Goal: Task Accomplishment & Management: Complete application form

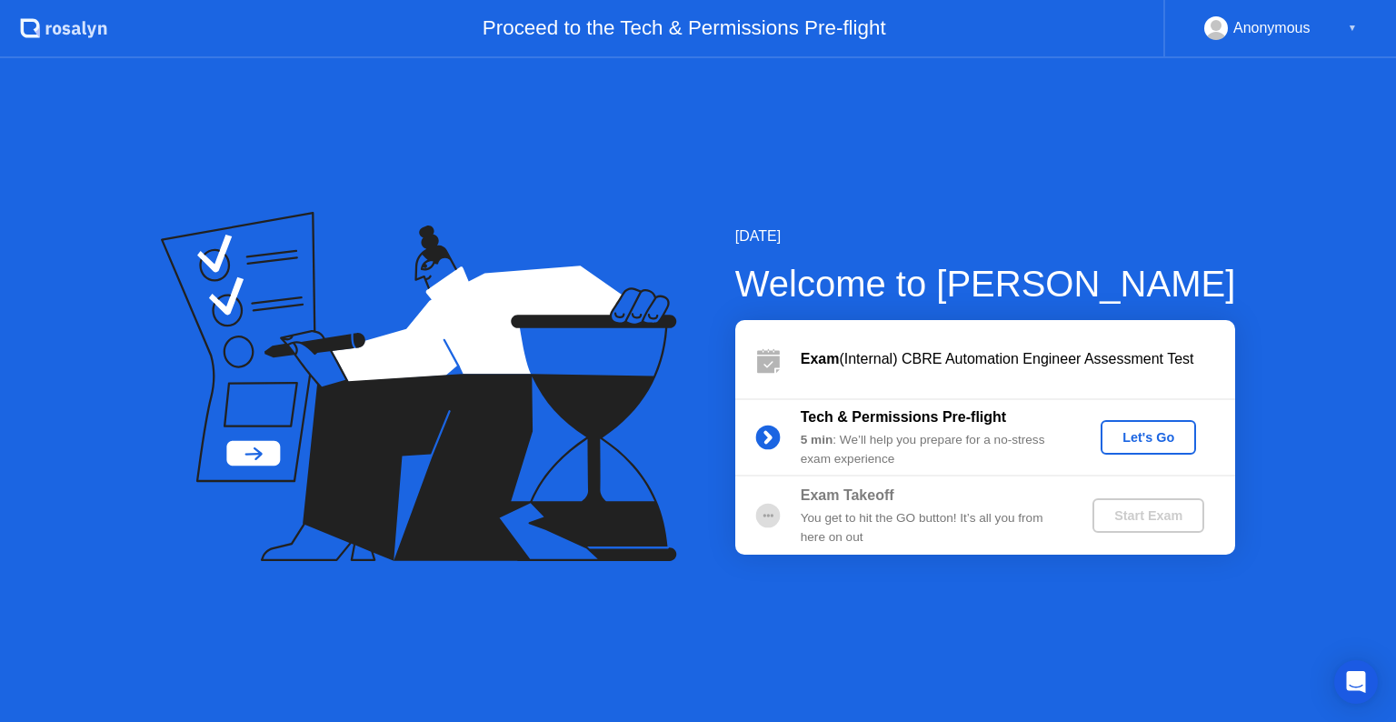
click at [1138, 435] on div "Let's Go" at bounding box center [1148, 437] width 81 height 15
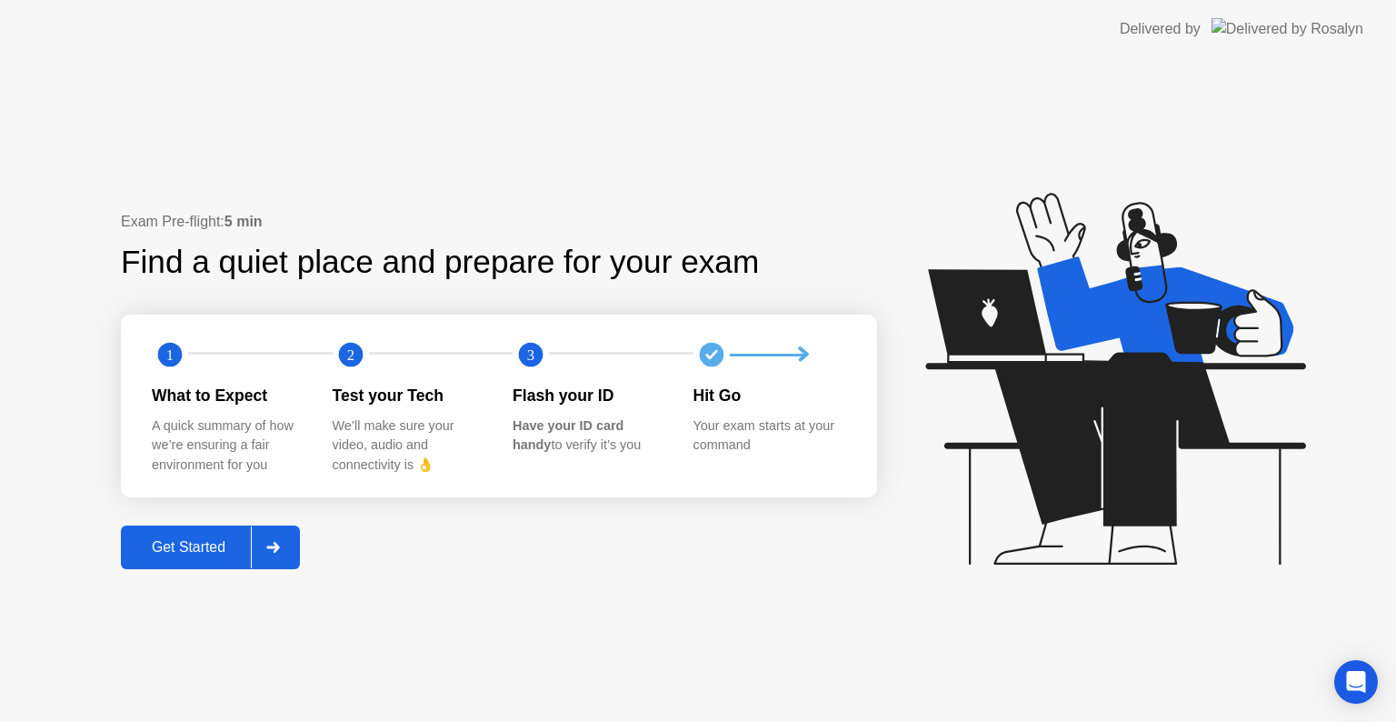
click at [280, 553] on icon at bounding box center [273, 547] width 14 height 11
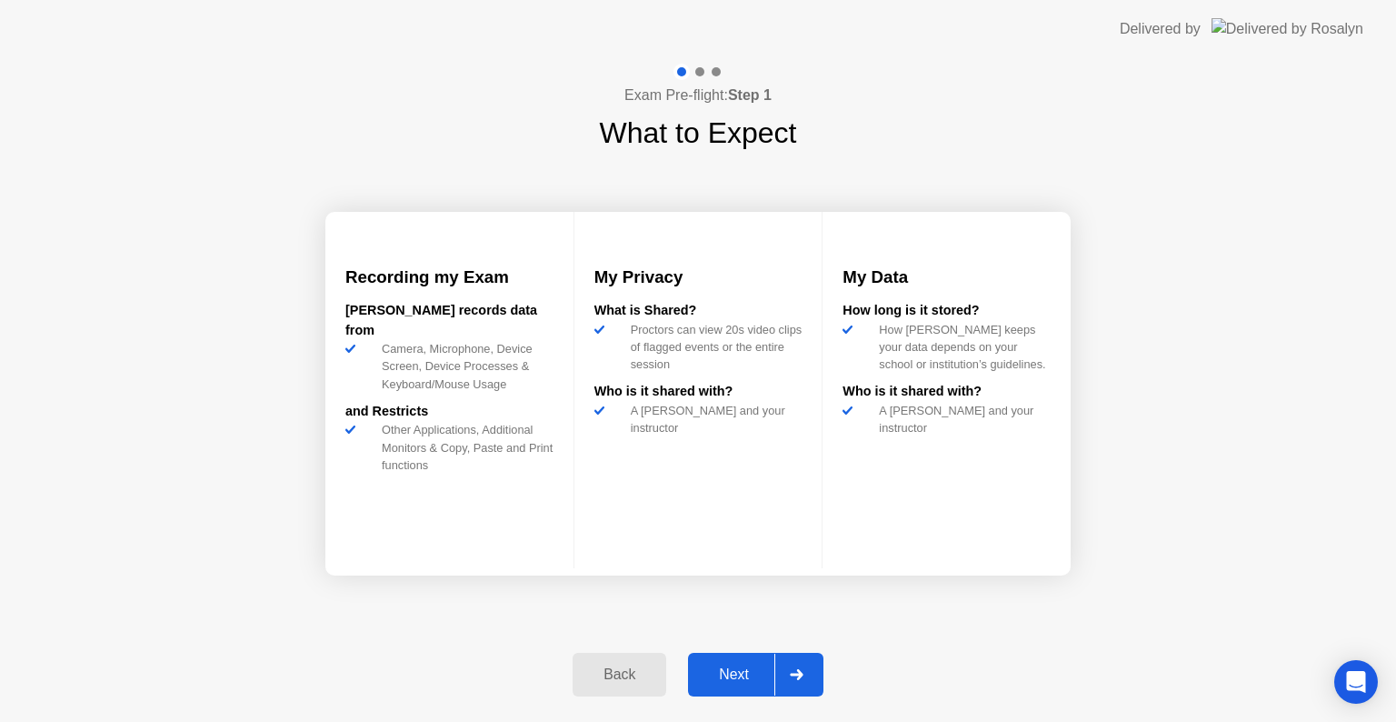
click at [789, 674] on div at bounding box center [796, 675] width 44 height 42
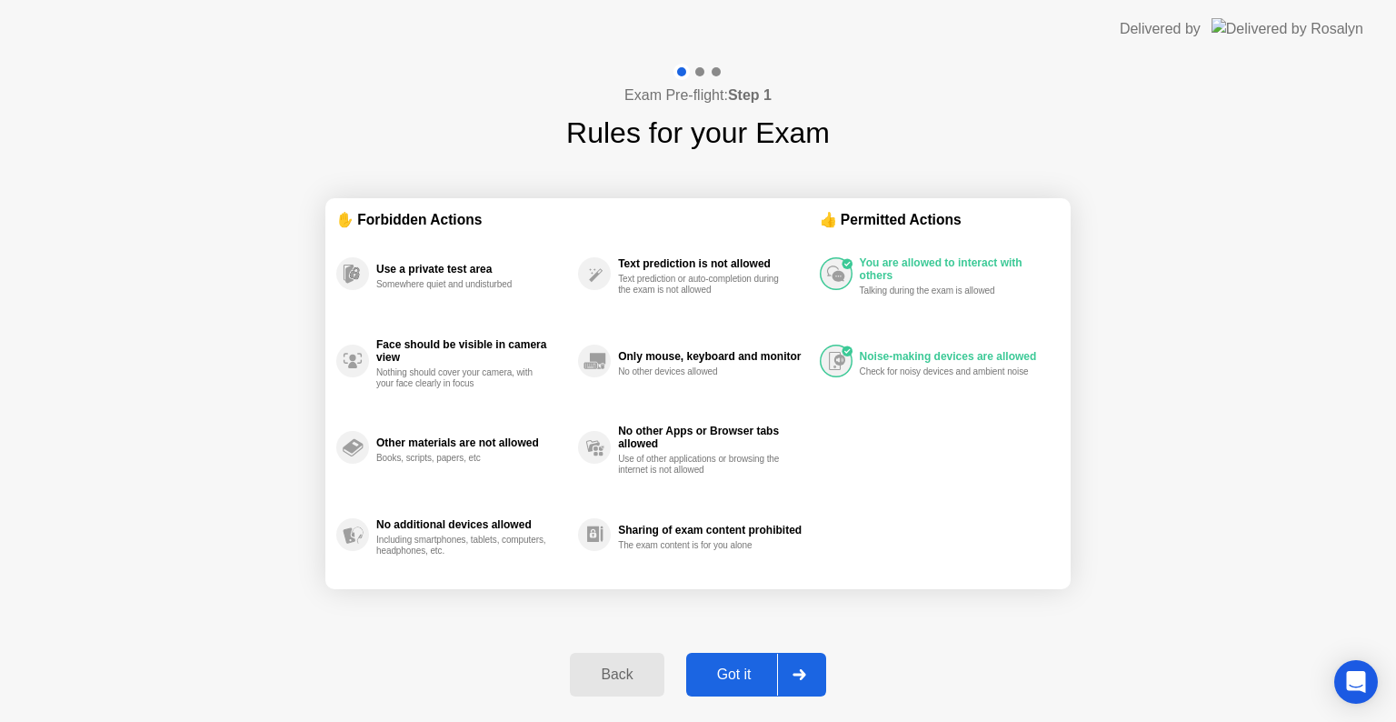
click at [812, 662] on div at bounding box center [799, 675] width 44 height 42
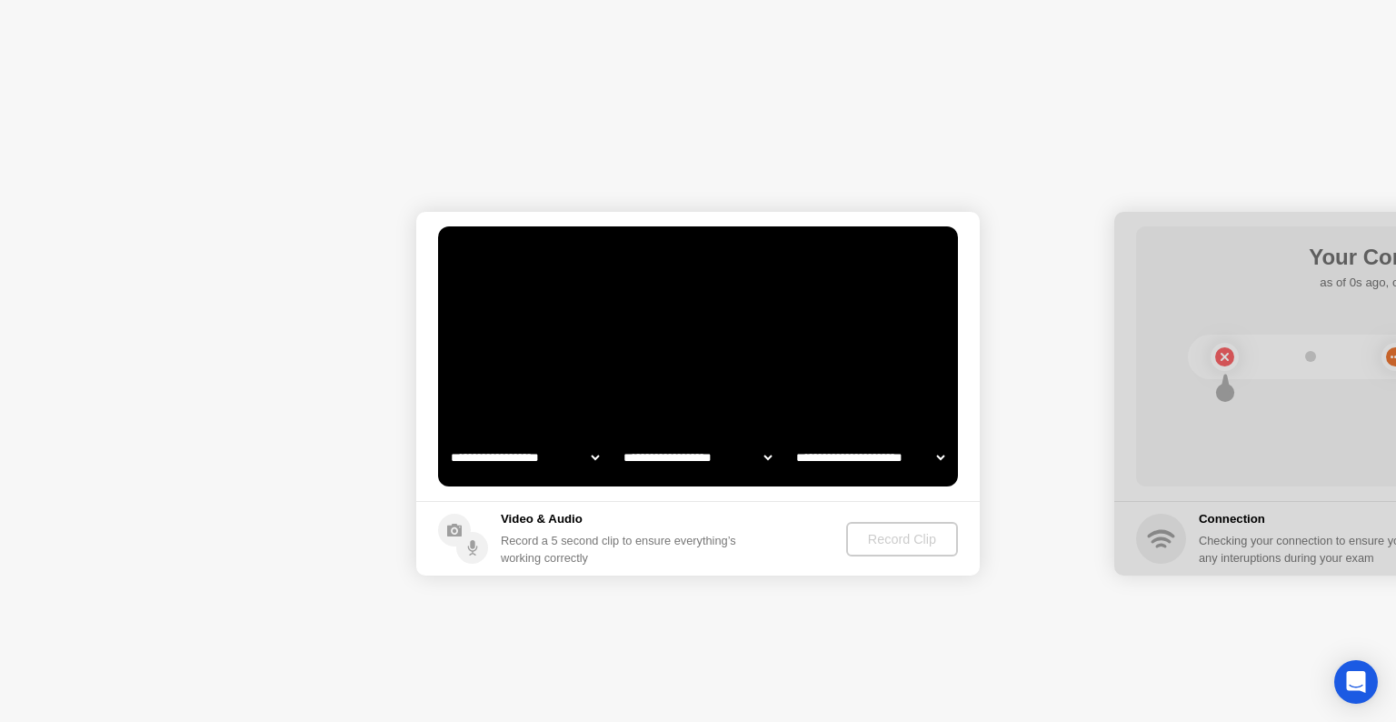
select select "**********"
select select "*******"
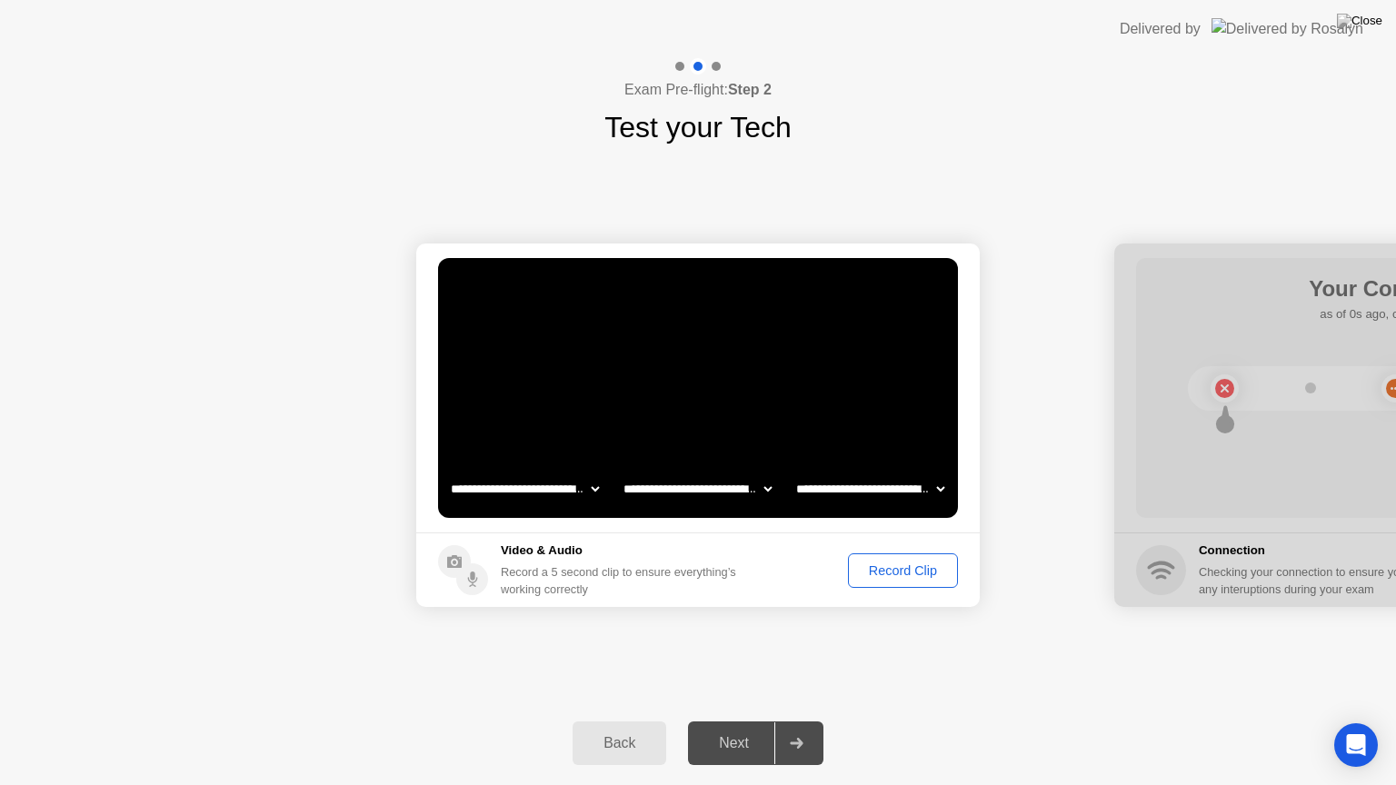
click at [894, 566] on div "Record Clip" at bounding box center [902, 571] width 97 height 15
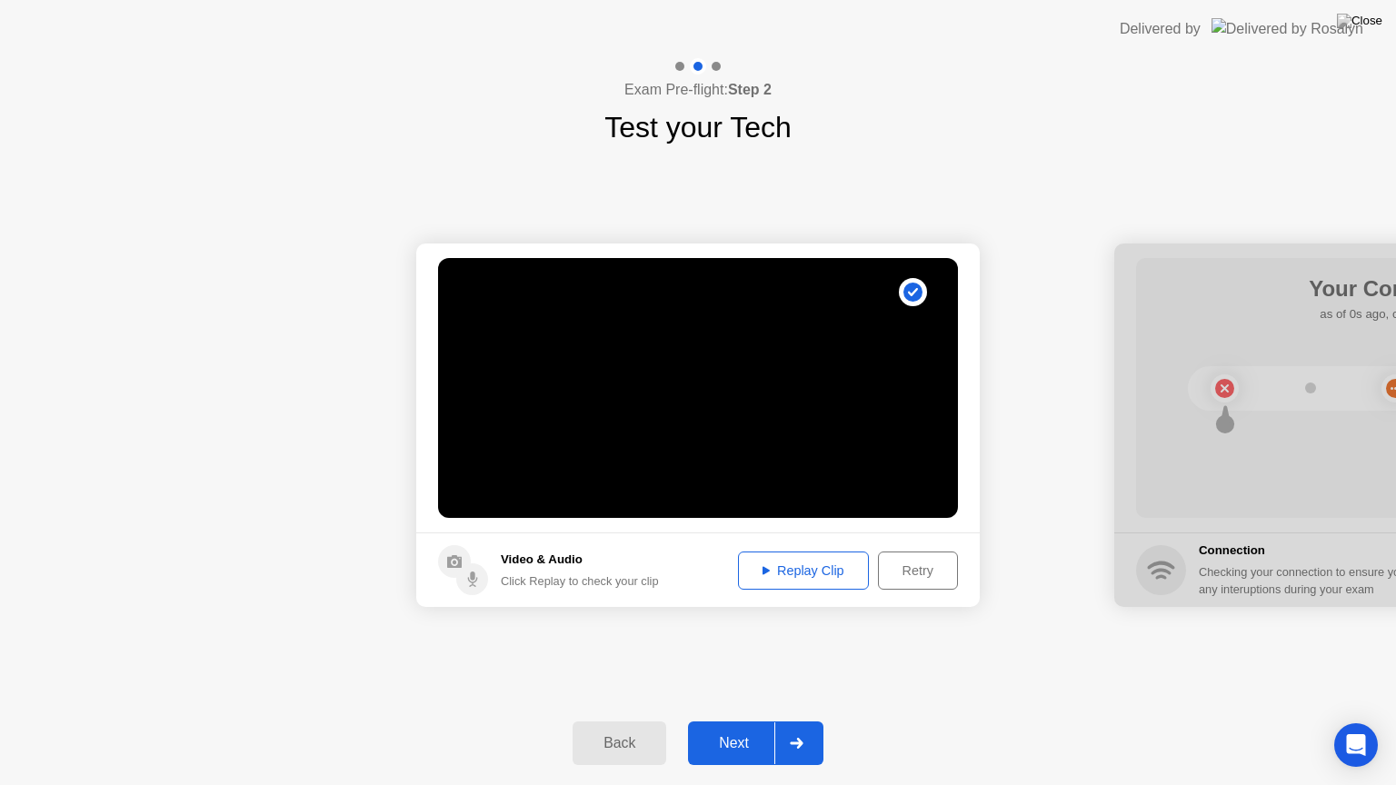
click at [778, 568] on div "Replay Clip" at bounding box center [803, 571] width 118 height 15
click at [796, 721] on icon at bounding box center [797, 743] width 14 height 11
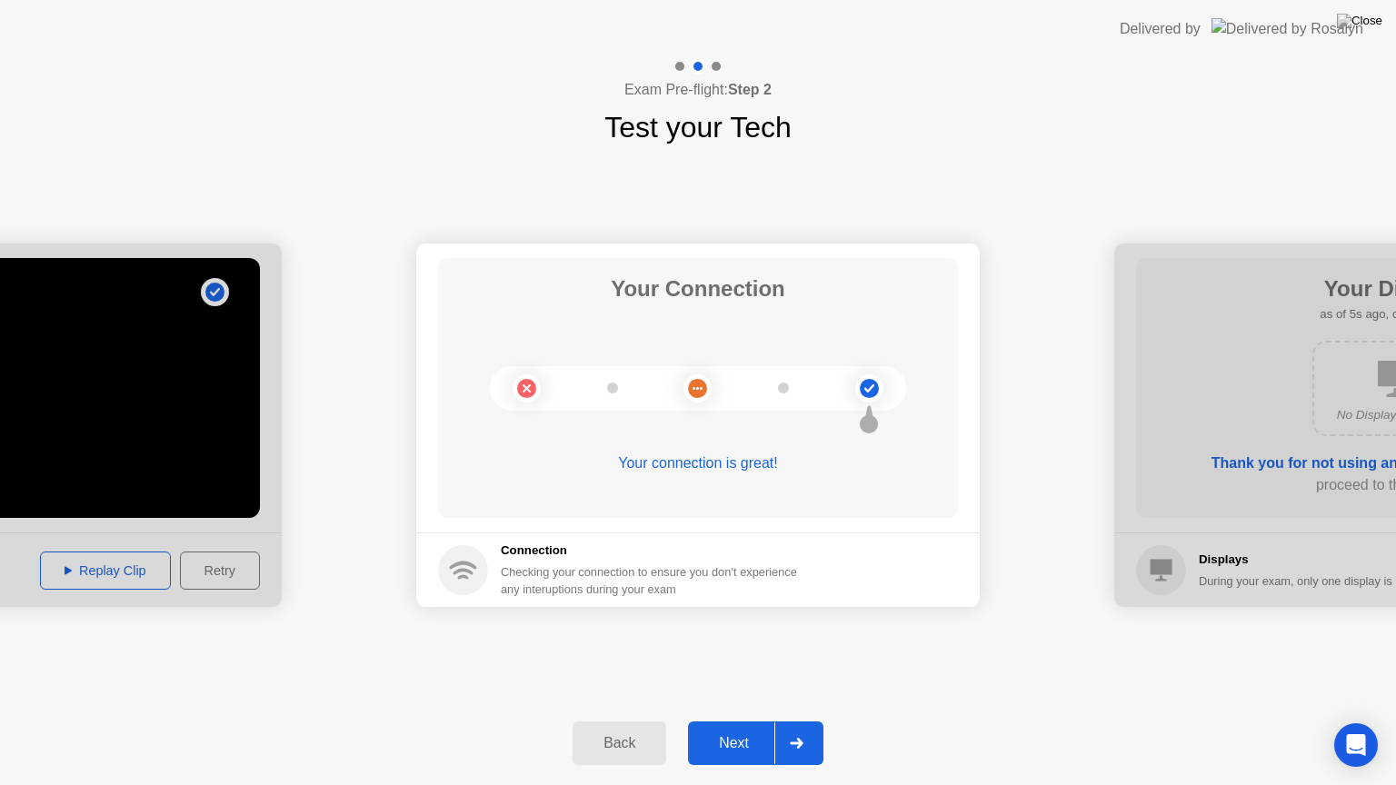
click at [797, 721] on icon at bounding box center [797, 743] width 14 height 11
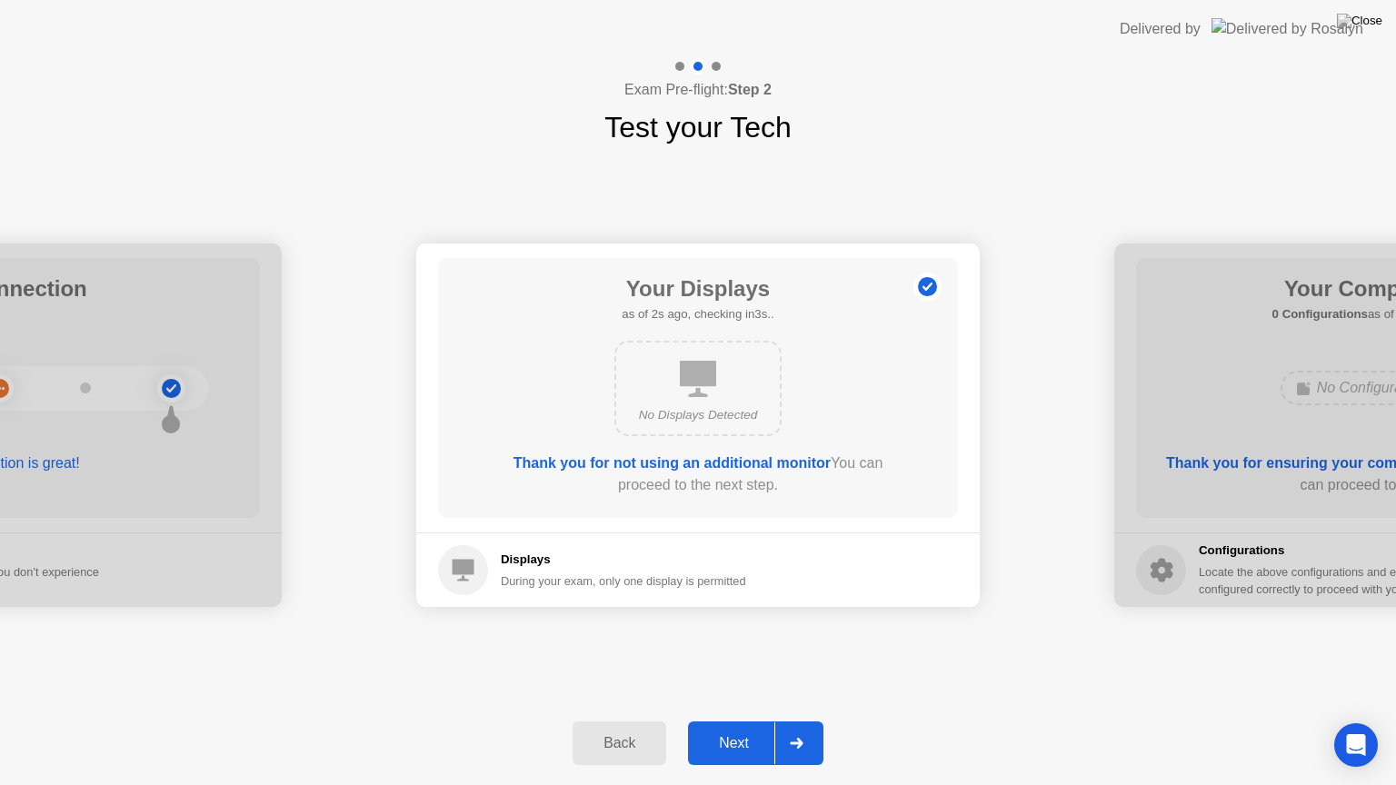
click at [800, 721] on div at bounding box center [796, 744] width 44 height 42
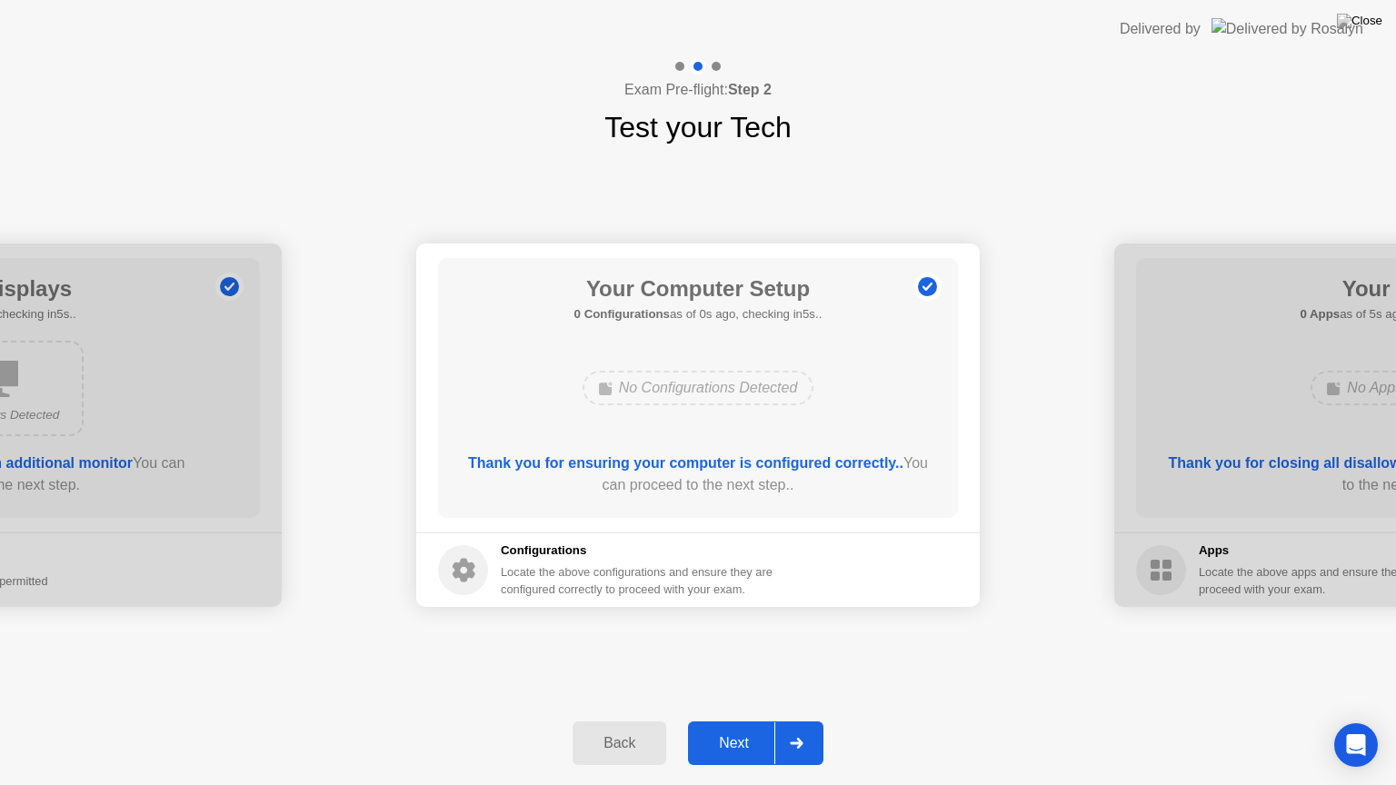
click at [800, 721] on div at bounding box center [796, 744] width 44 height 42
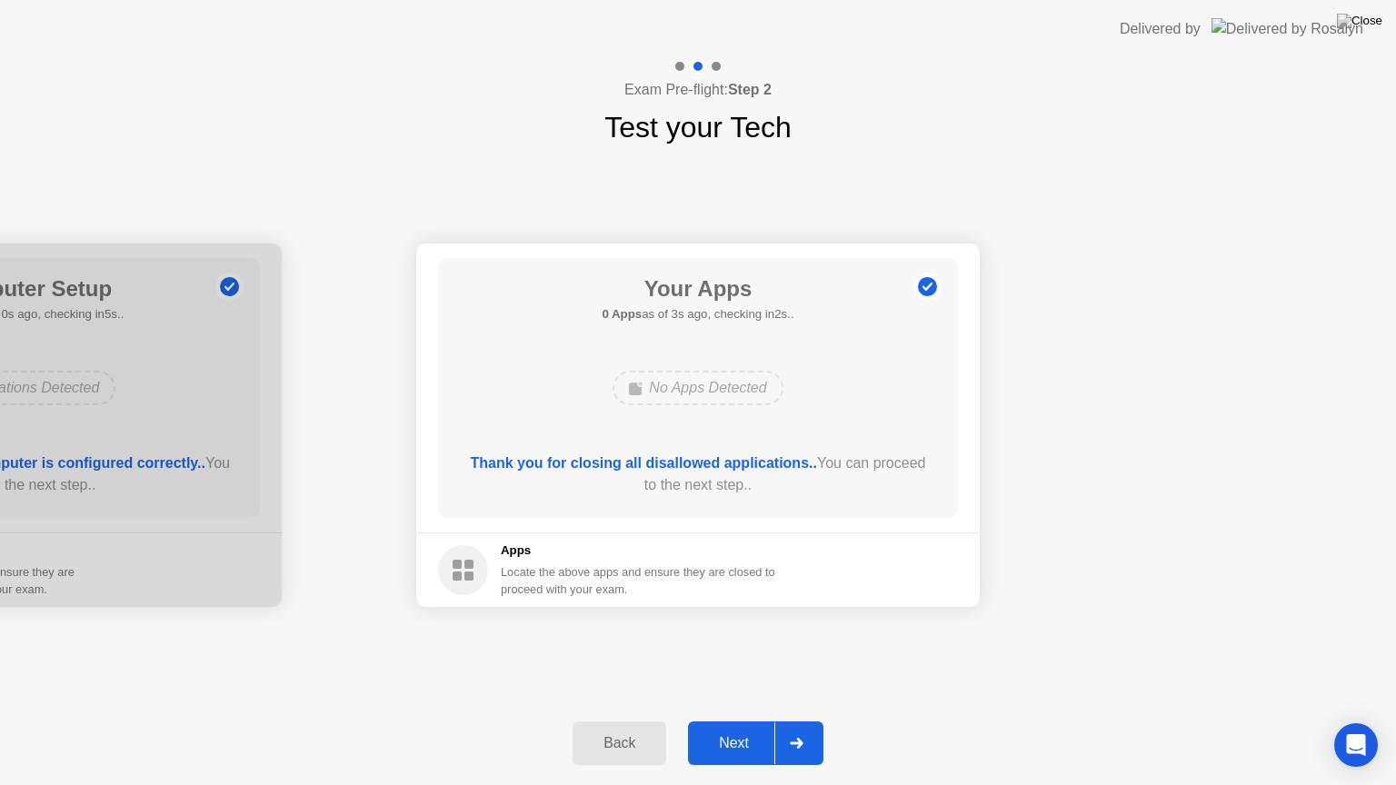
click at [800, 721] on div at bounding box center [796, 744] width 44 height 42
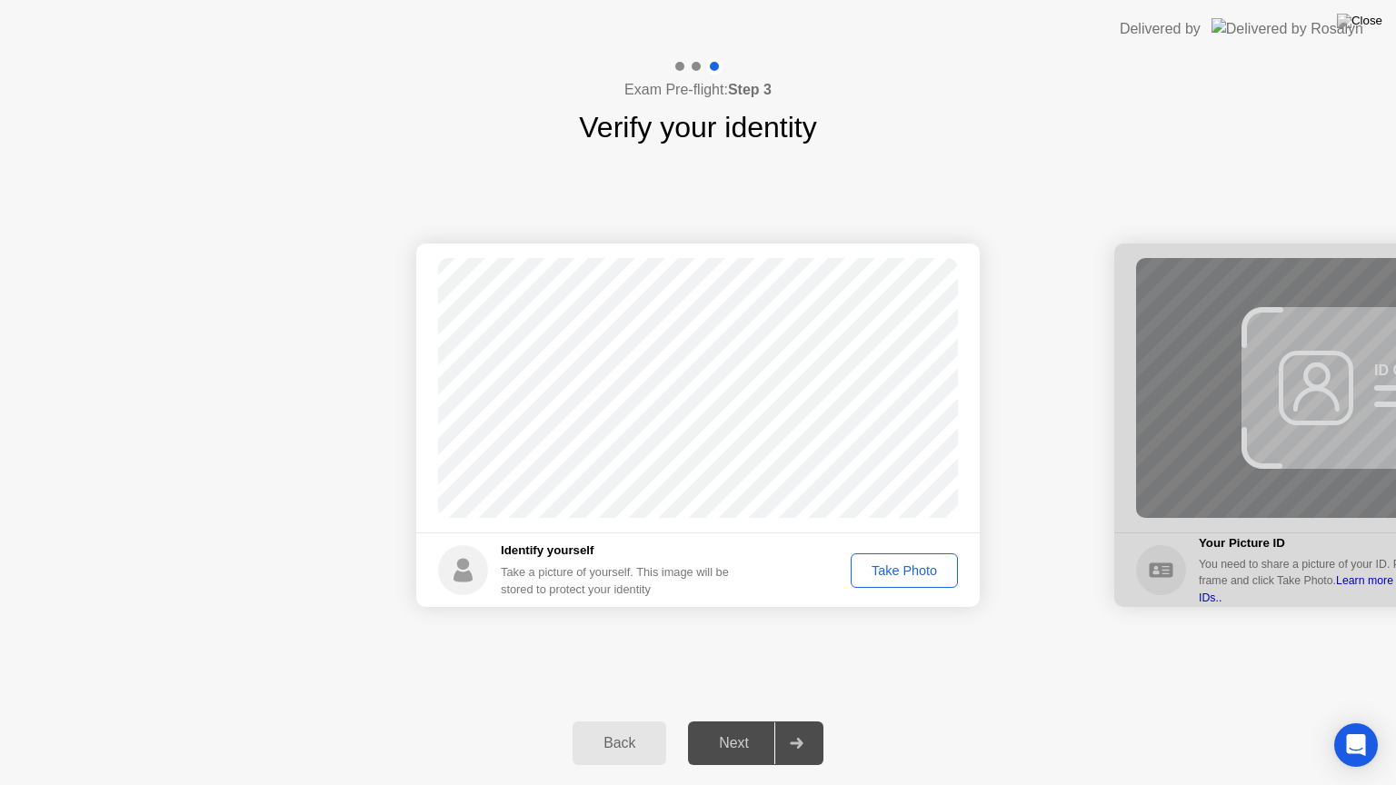
click at [920, 565] on div "Take Photo" at bounding box center [904, 571] width 95 height 15
click at [920, 565] on div "Retake" at bounding box center [916, 571] width 71 height 15
click at [920, 565] on div "Take Photo" at bounding box center [904, 571] width 95 height 15
click at [797, 721] on div at bounding box center [796, 744] width 44 height 42
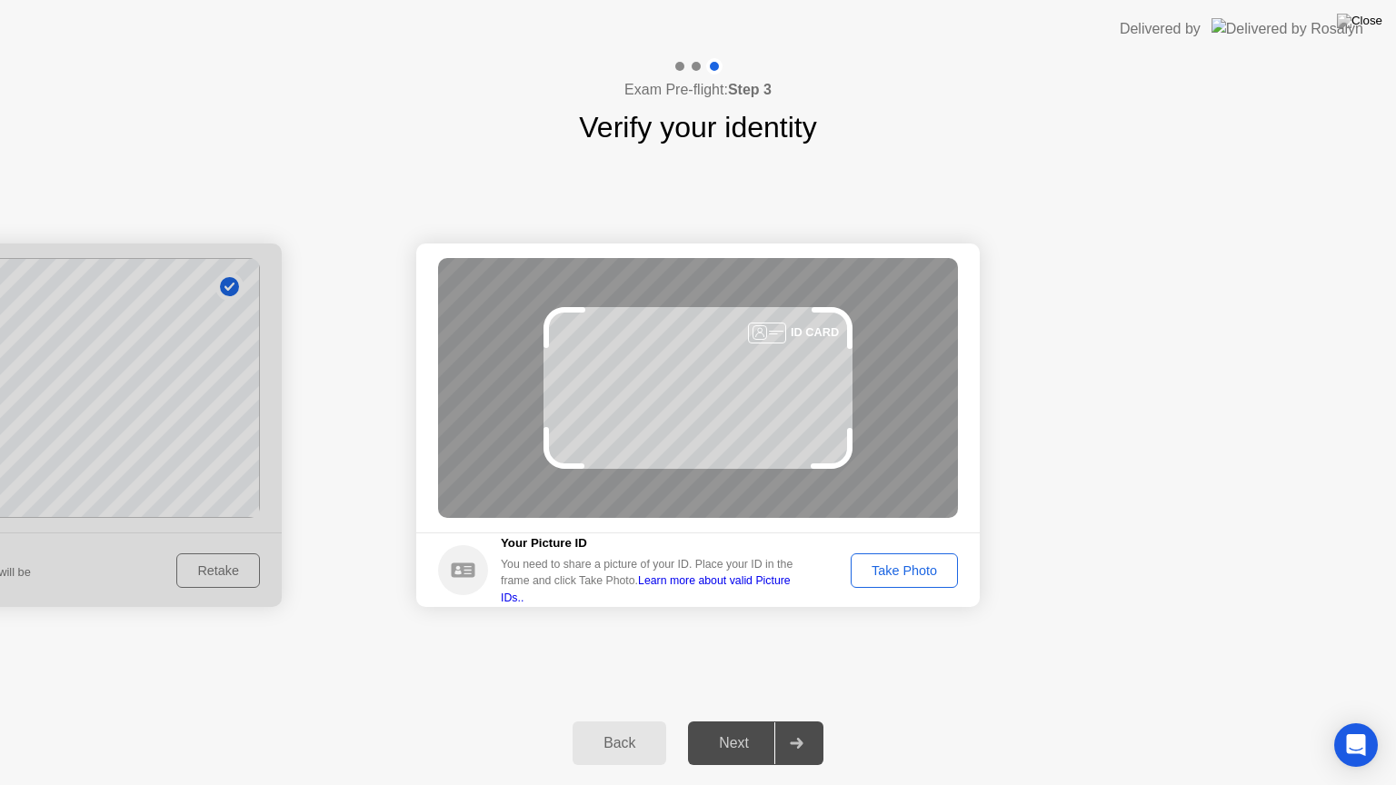
click at [904, 566] on div "Take Photo" at bounding box center [904, 571] width 95 height 15
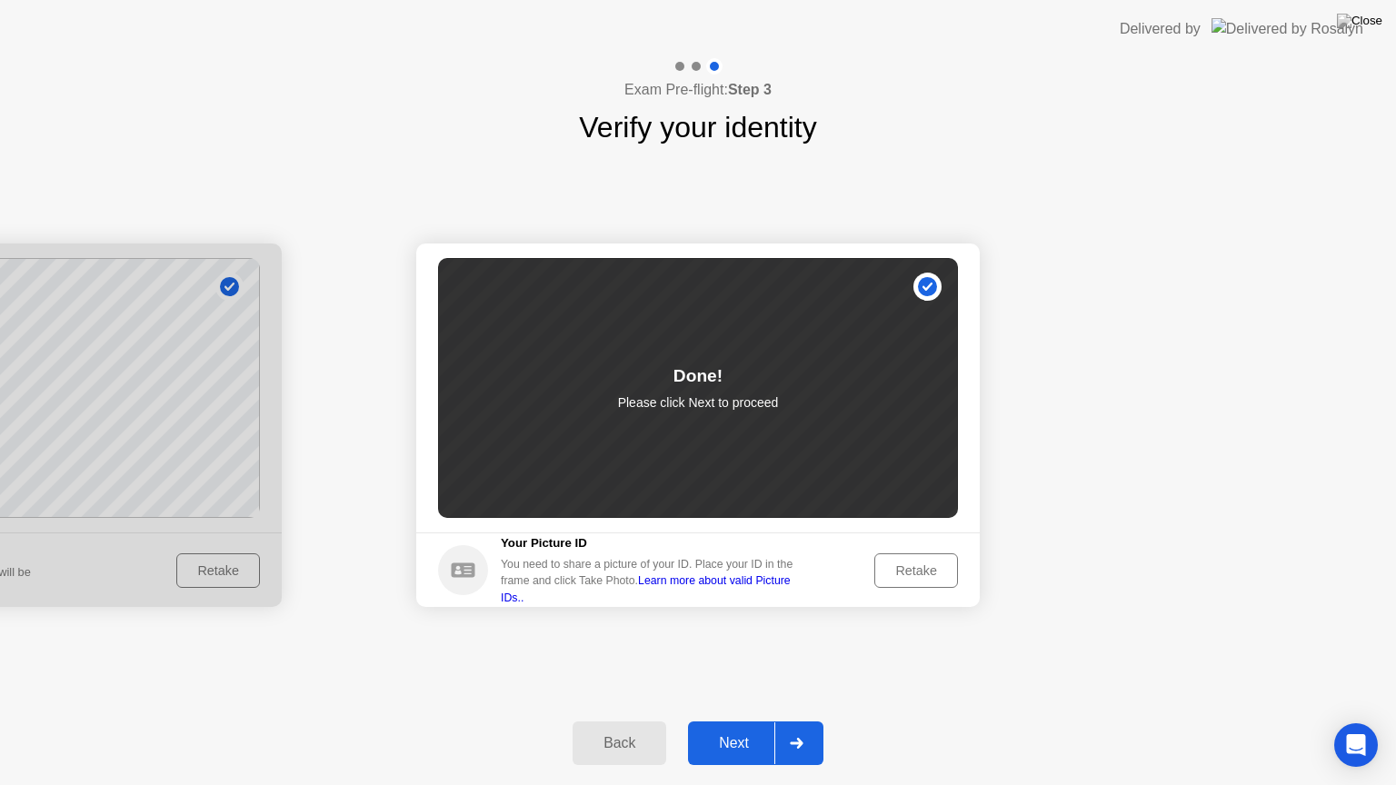
click at [801, 721] on icon at bounding box center [796, 743] width 13 height 11
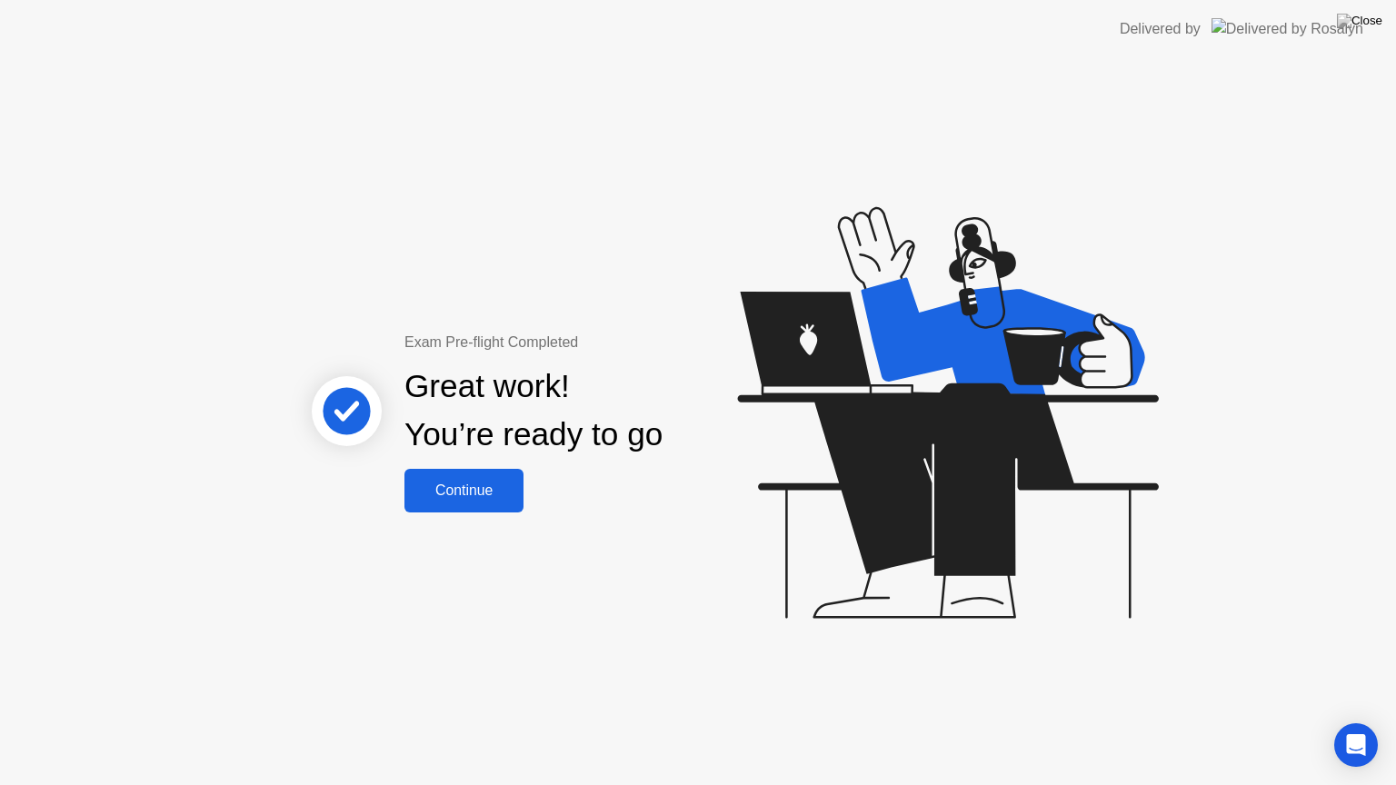
click at [482, 492] on div "Continue" at bounding box center [464, 491] width 108 height 16
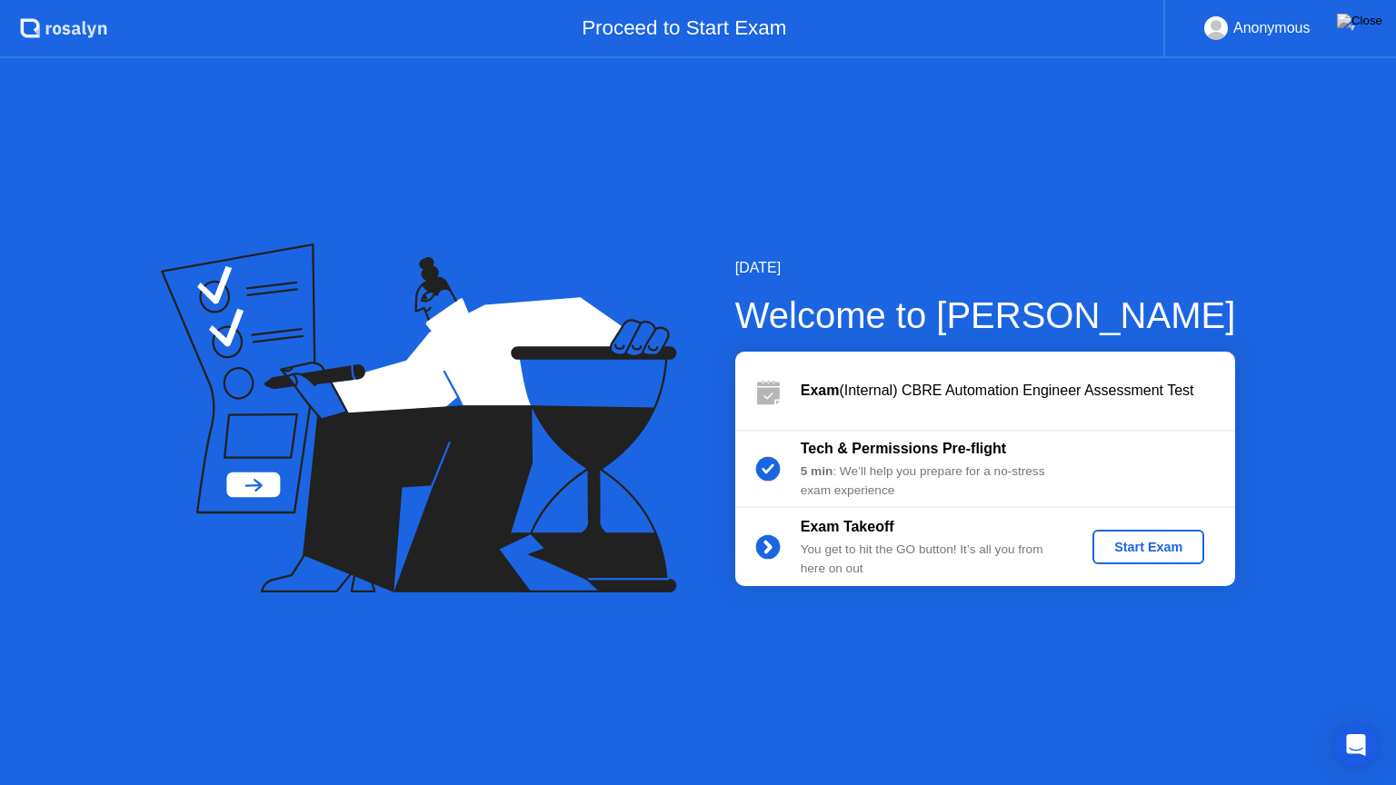
click at [1158, 544] on div "Start Exam" at bounding box center [1148, 547] width 97 height 15
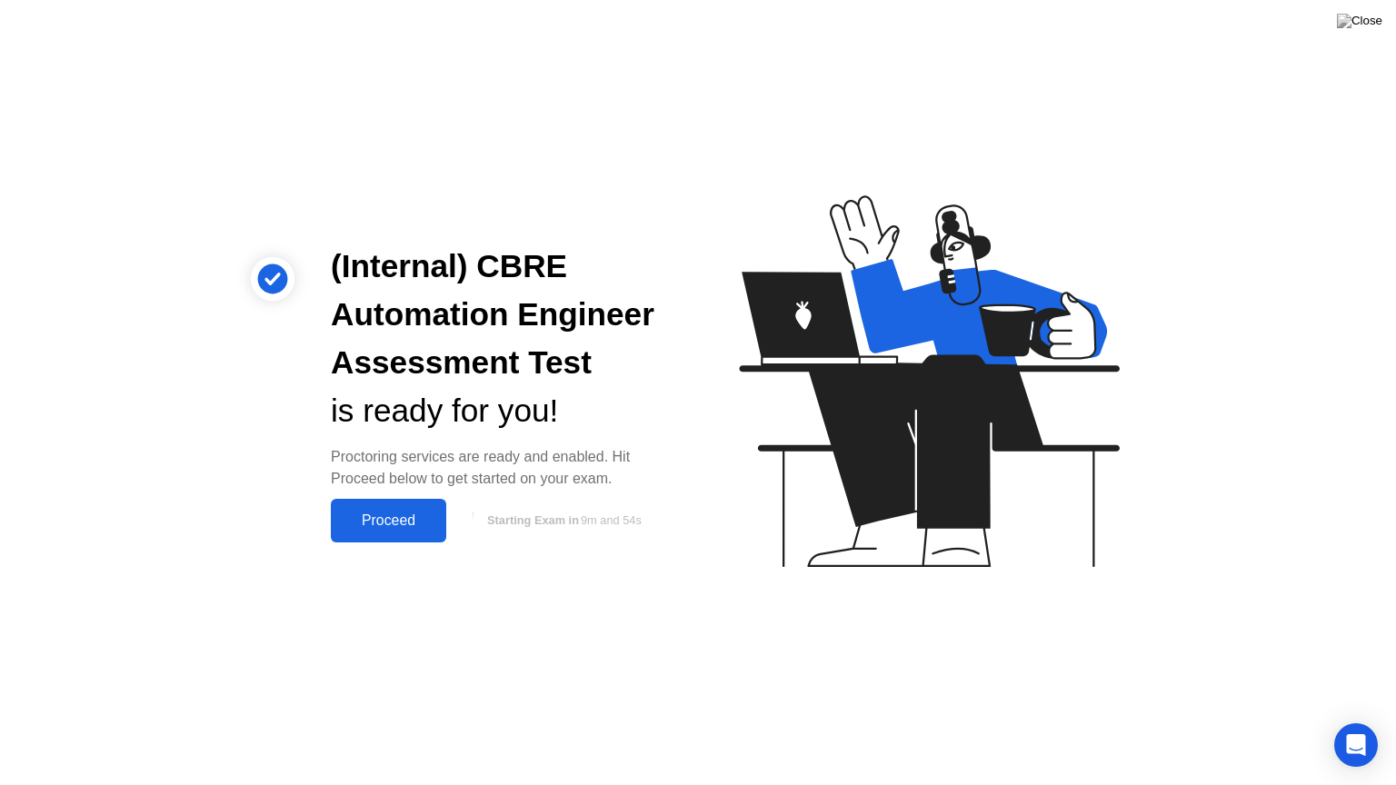
click at [410, 516] on div "Proceed" at bounding box center [388, 521] width 105 height 16
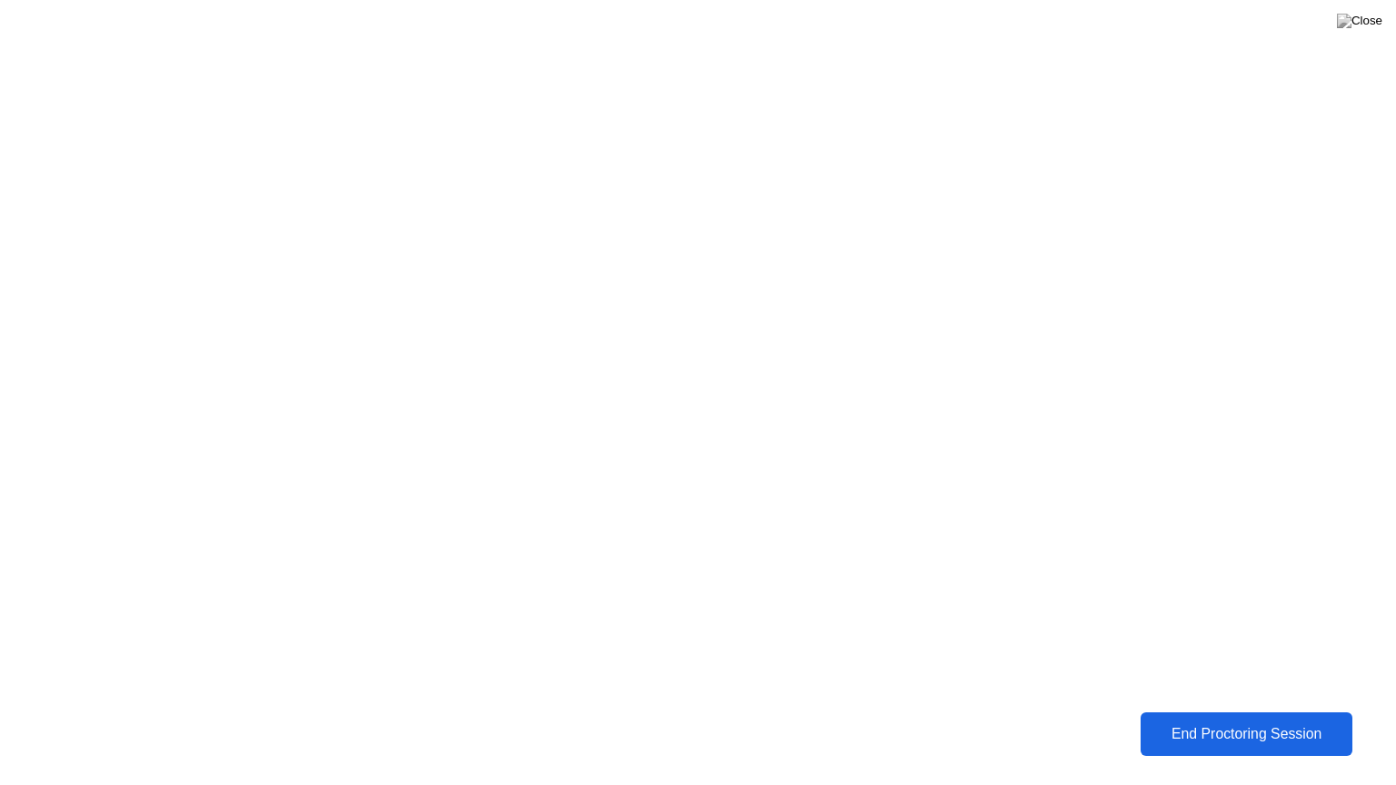
click at [1226, 721] on div "End Proctoring Session" at bounding box center [1247, 734] width 202 height 16
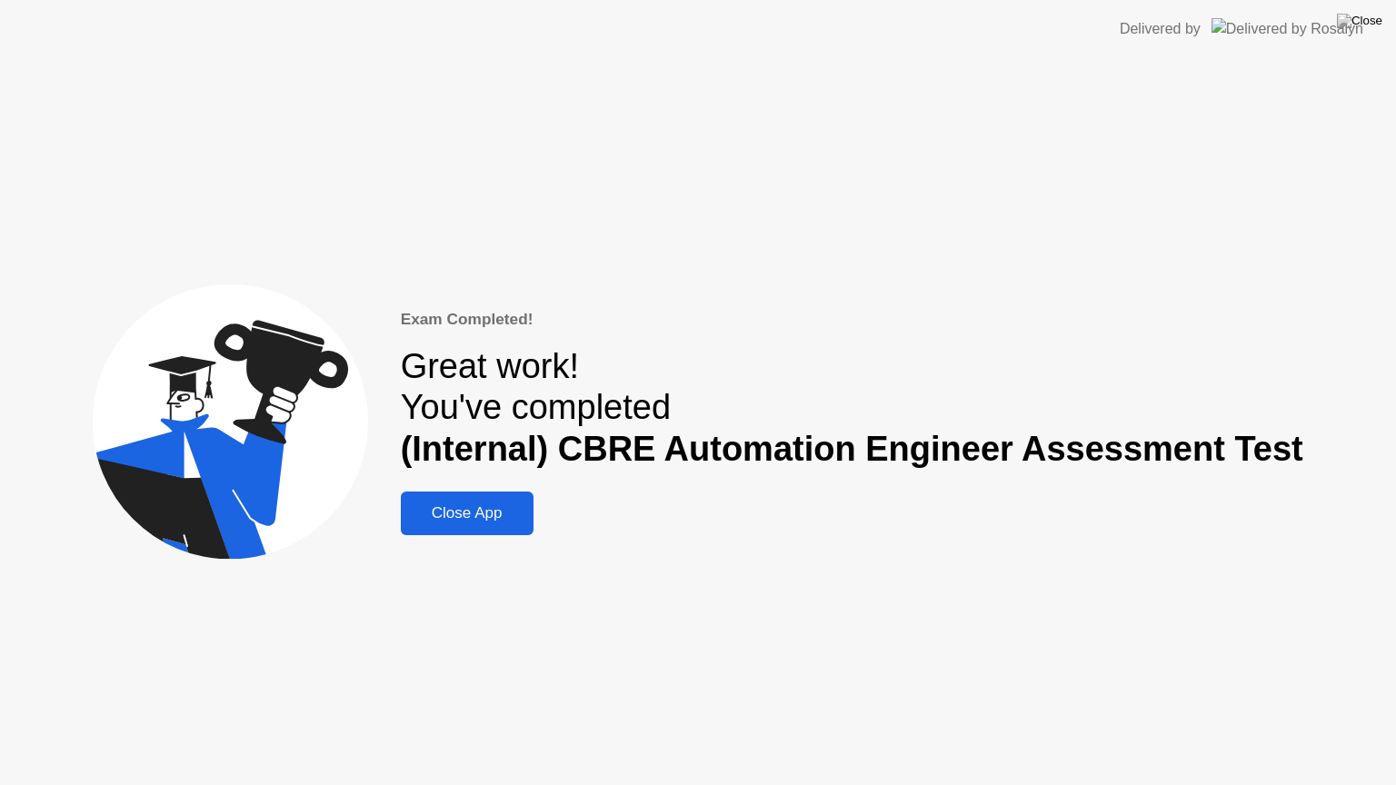
click at [461, 505] on div "Close App" at bounding box center [467, 513] width 122 height 18
